Goal: Information Seeking & Learning: Learn about a topic

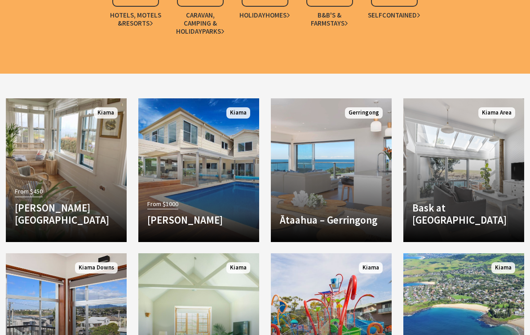
scroll to position [876, 0]
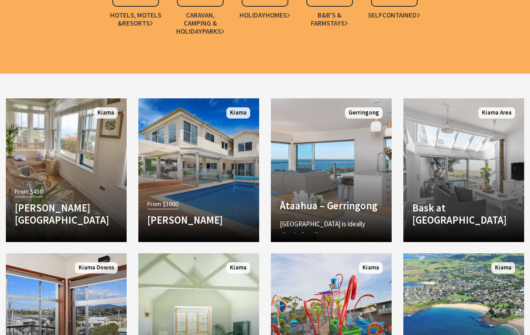
click at [325, 161] on link "Another Image Used Ātaahua – Gerringong ĀTAAHUA is ideally situated on the Gerr…" at bounding box center [331, 170] width 121 height 144
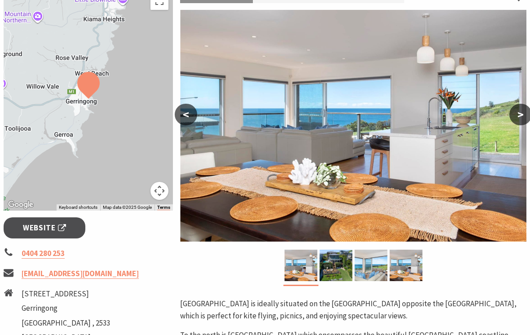
scroll to position [153, 0]
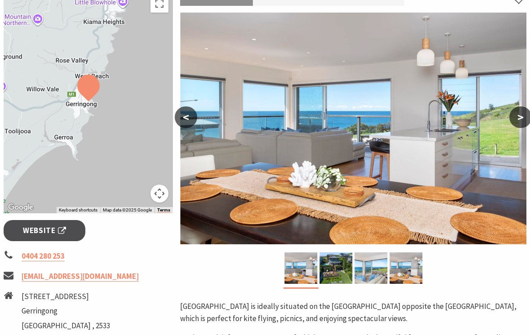
click at [519, 119] on button ">" at bounding box center [521, 118] width 22 height 22
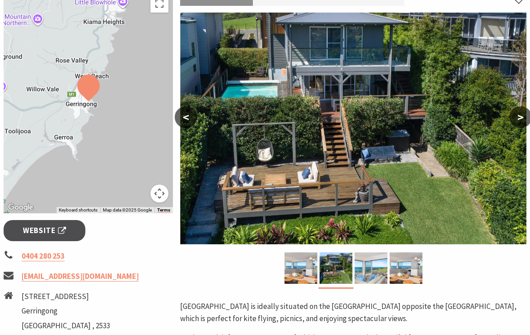
scroll to position [154, 0]
click at [519, 120] on button ">" at bounding box center [521, 118] width 22 height 22
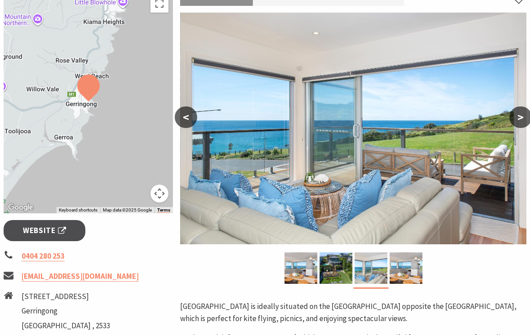
click at [518, 118] on button ">" at bounding box center [521, 118] width 22 height 22
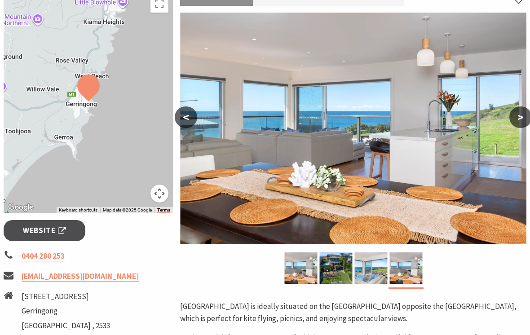
click at [521, 117] on button ">" at bounding box center [521, 118] width 22 height 22
click at [526, 117] on button ">" at bounding box center [521, 118] width 22 height 22
click at [517, 117] on button ">" at bounding box center [521, 118] width 22 height 22
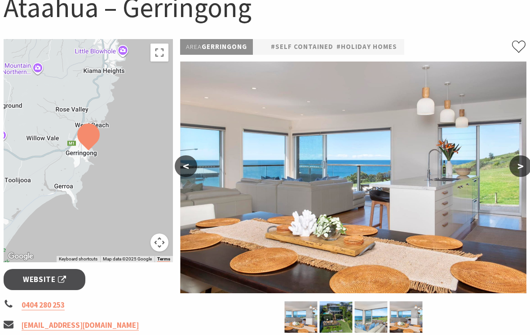
scroll to position [66, 0]
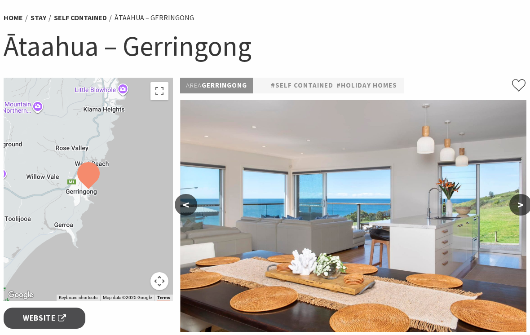
click at [517, 205] on button ">" at bounding box center [521, 205] width 22 height 22
click at [520, 204] on button ">" at bounding box center [521, 205] width 22 height 22
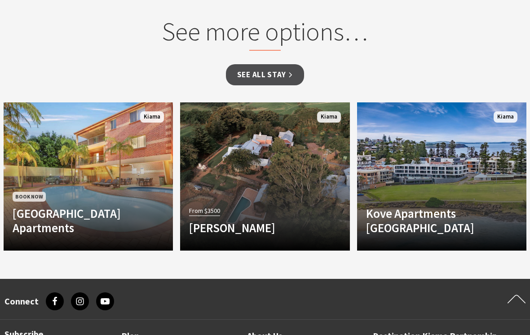
scroll to position [753, 0]
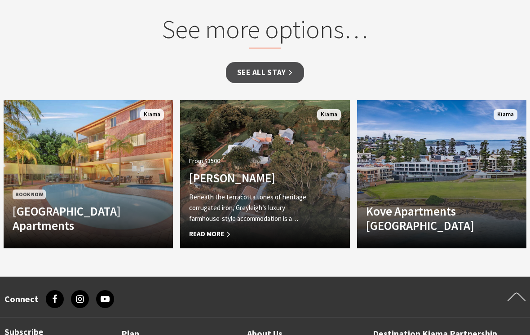
click at [308, 171] on h4 "Greyleigh Kiama" at bounding box center [252, 178] width 126 height 14
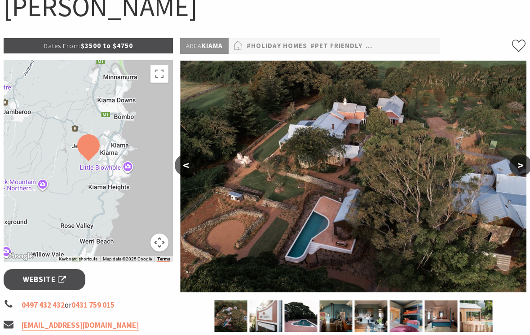
scroll to position [109, 0]
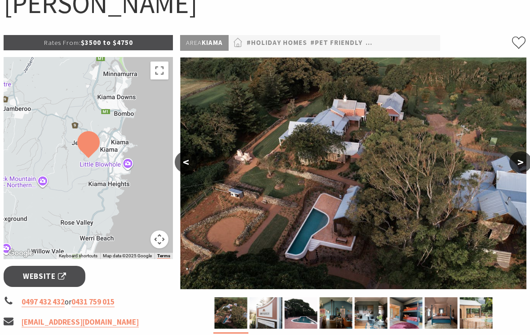
click at [520, 162] on button ">" at bounding box center [521, 162] width 22 height 22
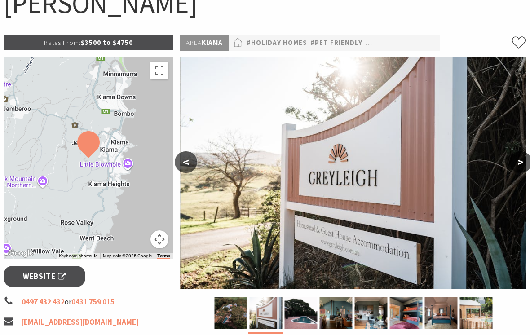
click at [520, 168] on button ">" at bounding box center [521, 162] width 22 height 22
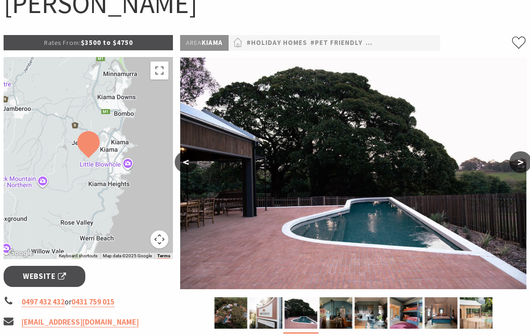
click at [523, 168] on button ">" at bounding box center [521, 162] width 22 height 22
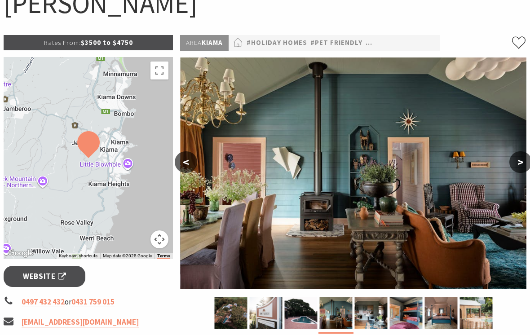
click at [526, 162] on button ">" at bounding box center [521, 162] width 22 height 22
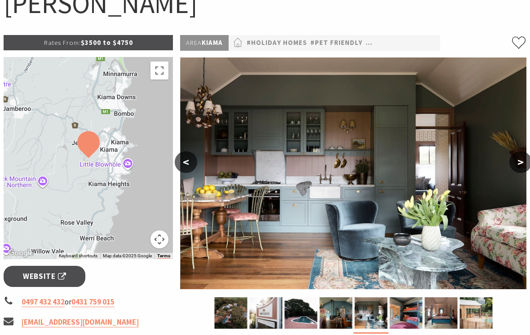
click at [525, 163] on button ">" at bounding box center [521, 162] width 22 height 22
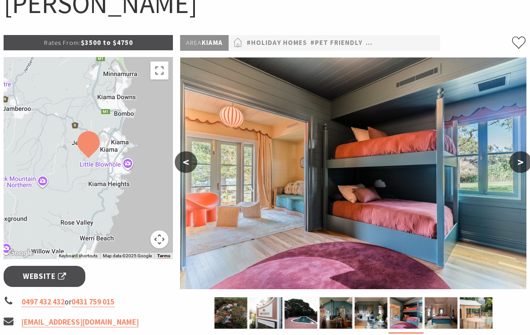
click at [522, 164] on button ">" at bounding box center [521, 162] width 22 height 22
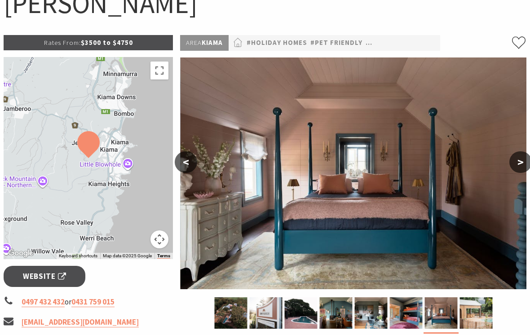
click at [521, 167] on button ">" at bounding box center [521, 162] width 22 height 22
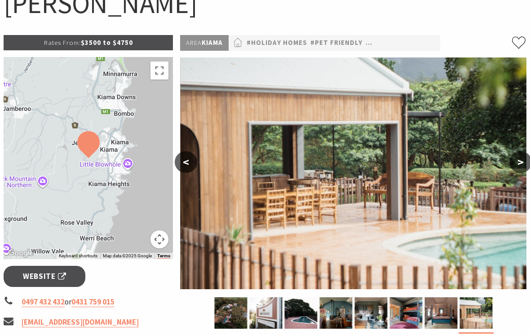
click at [527, 163] on button ">" at bounding box center [521, 162] width 22 height 22
click at [521, 161] on button ">" at bounding box center [521, 162] width 22 height 22
click at [518, 163] on button ">" at bounding box center [521, 162] width 22 height 22
click at [518, 164] on button ">" at bounding box center [521, 162] width 22 height 22
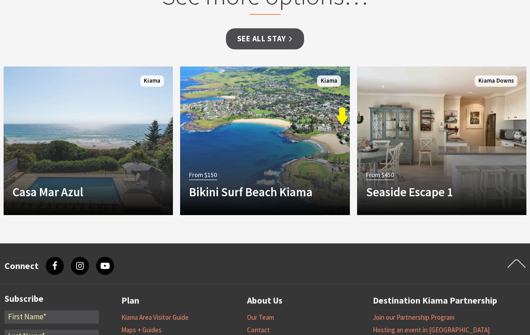
scroll to position [947, 0]
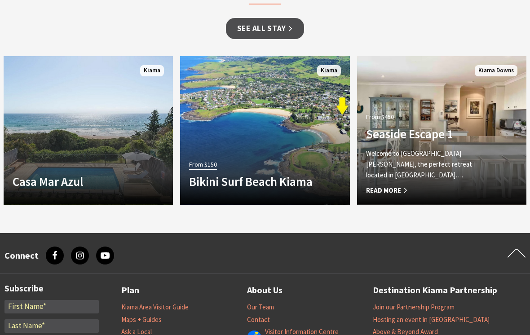
click at [473, 149] on p "Welcome to Seaside Escape 1 Jones Beach, the perfect retreat located in Kiama D…" at bounding box center [429, 164] width 126 height 32
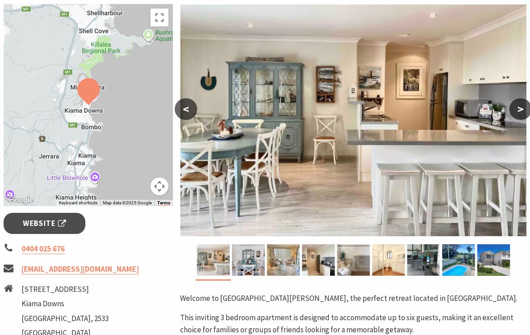
scroll to position [142, 0]
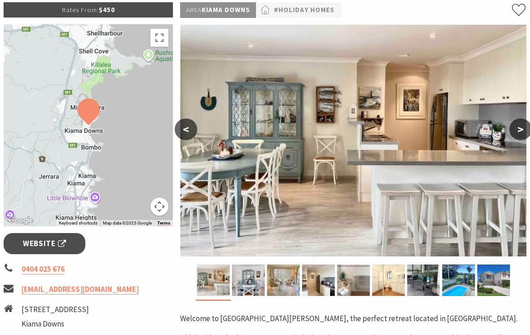
click at [518, 130] on button ">" at bounding box center [521, 130] width 22 height 22
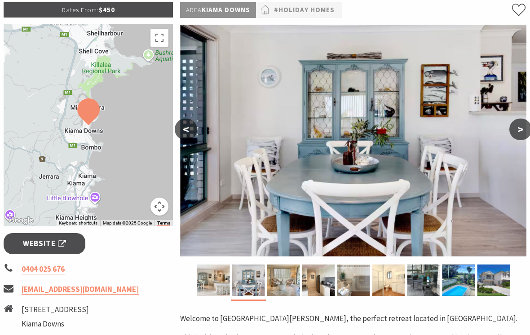
click at [518, 129] on button ">" at bounding box center [521, 130] width 22 height 22
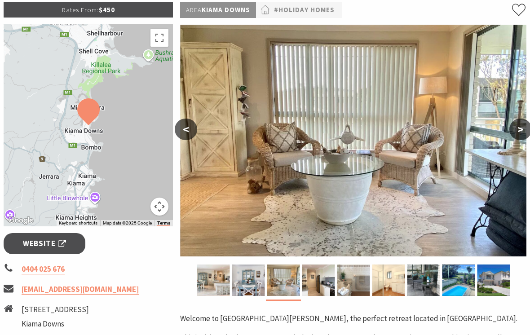
click at [520, 130] on button ">" at bounding box center [521, 130] width 22 height 22
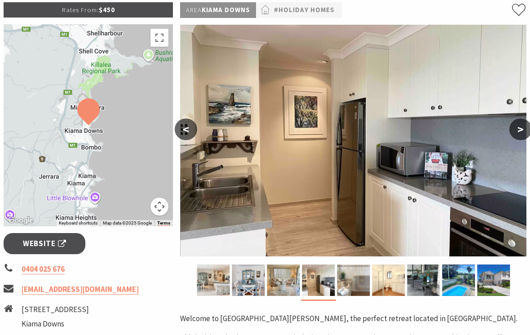
click at [520, 129] on button ">" at bounding box center [521, 130] width 22 height 22
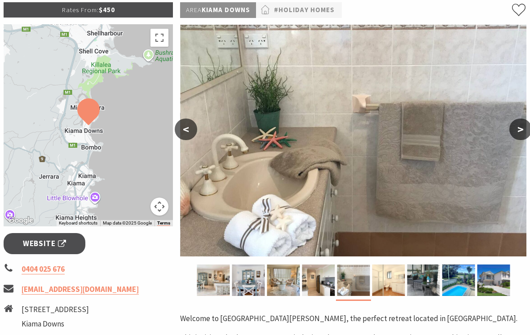
click at [520, 129] on button ">" at bounding box center [521, 130] width 22 height 22
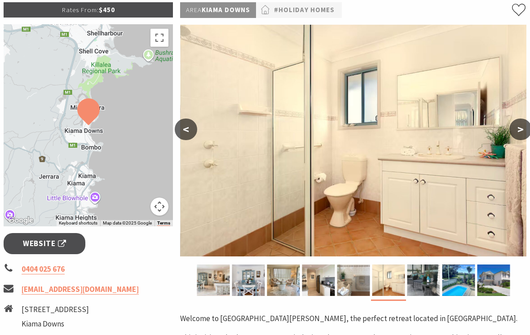
click at [518, 129] on button ">" at bounding box center [521, 130] width 22 height 22
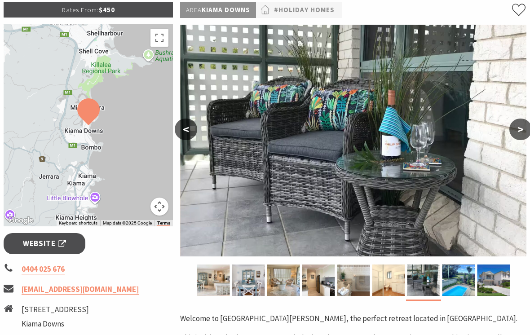
click at [518, 129] on button ">" at bounding box center [521, 130] width 22 height 22
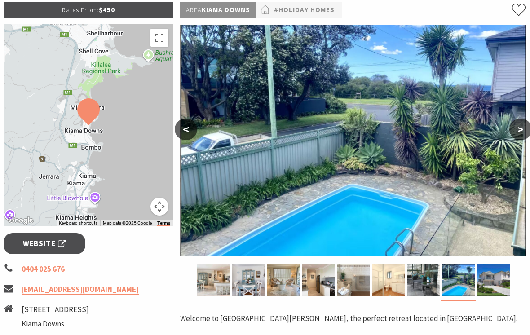
click at [521, 128] on button ">" at bounding box center [521, 130] width 22 height 22
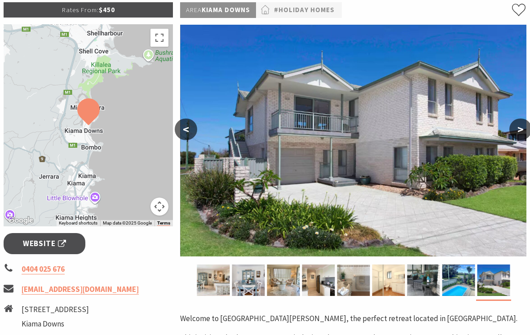
click at [524, 129] on button ">" at bounding box center [521, 130] width 22 height 22
click at [525, 126] on button ">" at bounding box center [521, 130] width 22 height 22
click at [525, 128] on button ">" at bounding box center [521, 130] width 22 height 22
click at [191, 130] on button "<" at bounding box center [186, 130] width 22 height 22
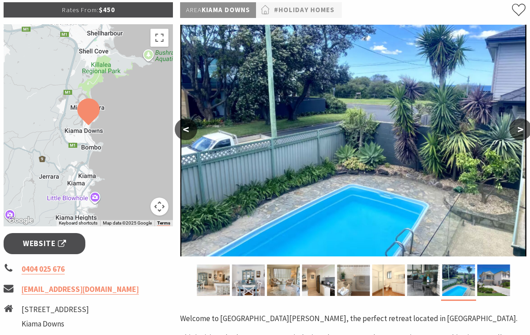
click at [190, 131] on button "<" at bounding box center [186, 130] width 22 height 22
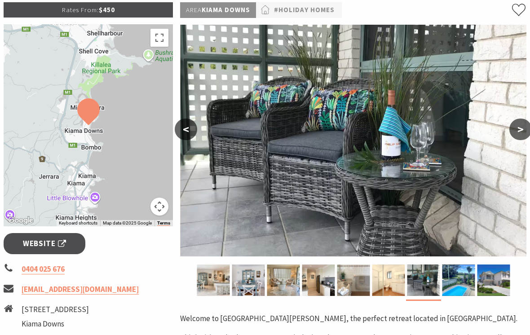
click at [190, 127] on button "<" at bounding box center [186, 130] width 22 height 22
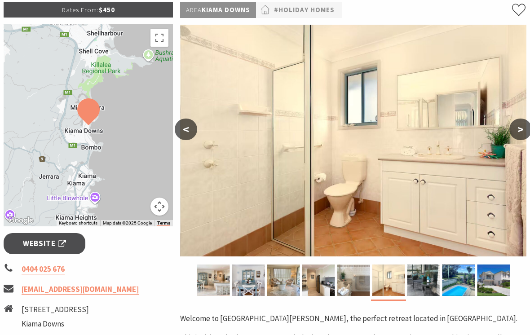
click at [185, 128] on button "<" at bounding box center [186, 130] width 22 height 22
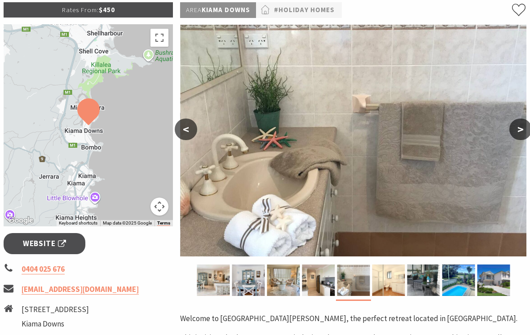
click at [185, 133] on button "<" at bounding box center [186, 130] width 22 height 22
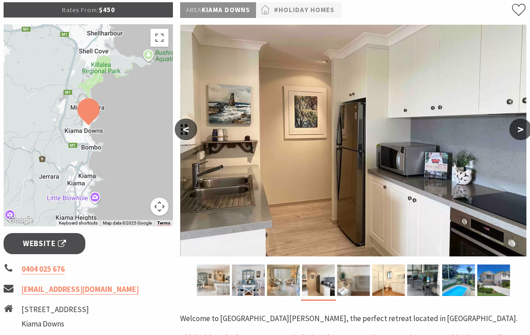
click at [185, 129] on button "<" at bounding box center [186, 130] width 22 height 22
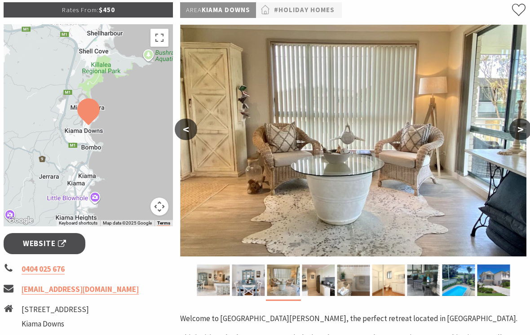
click at [184, 129] on button "<" at bounding box center [186, 130] width 22 height 22
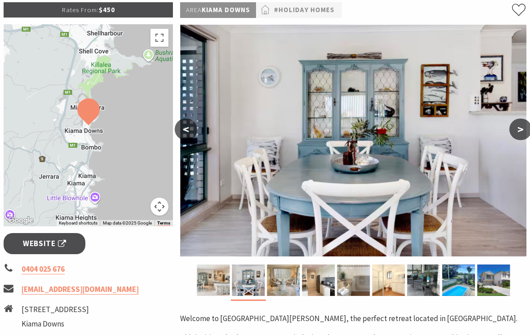
click at [185, 126] on button "<" at bounding box center [186, 130] width 22 height 22
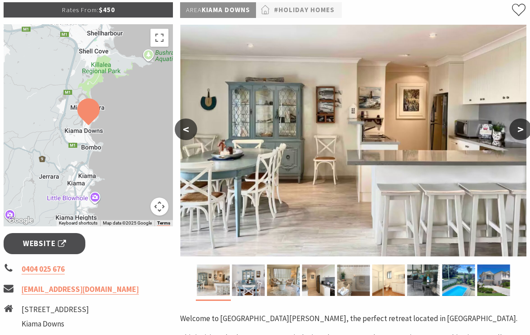
click at [182, 129] on button "<" at bounding box center [186, 130] width 22 height 22
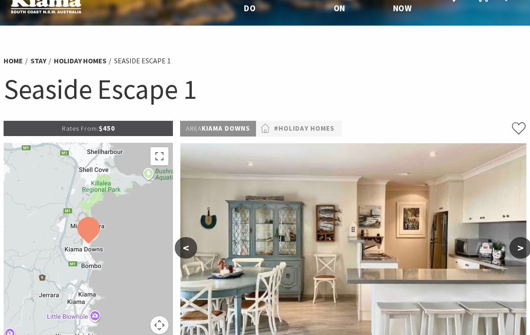
scroll to position [0, 0]
